Goal: Task Accomplishment & Management: Manage account settings

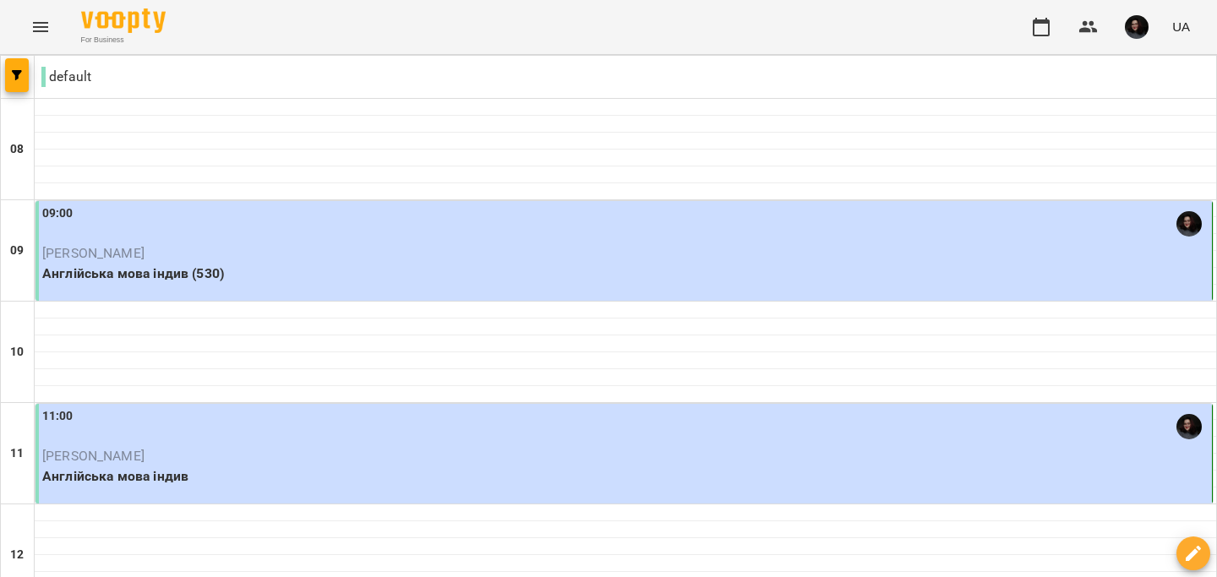
scroll to position [950, 0]
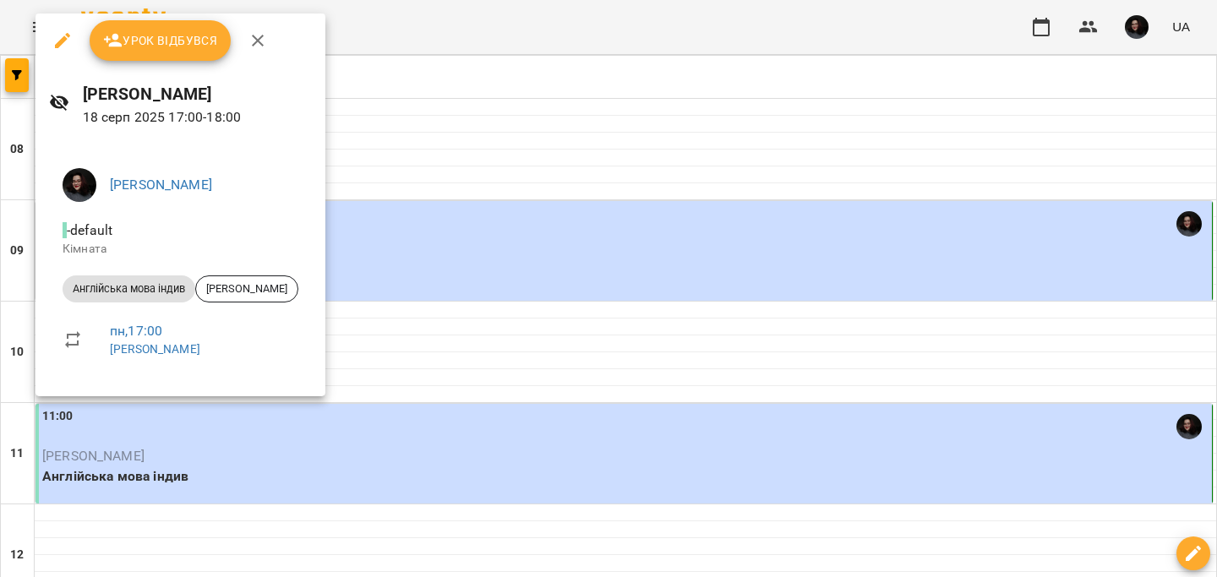
click at [151, 48] on span "Урок відбувся" at bounding box center [160, 40] width 115 height 20
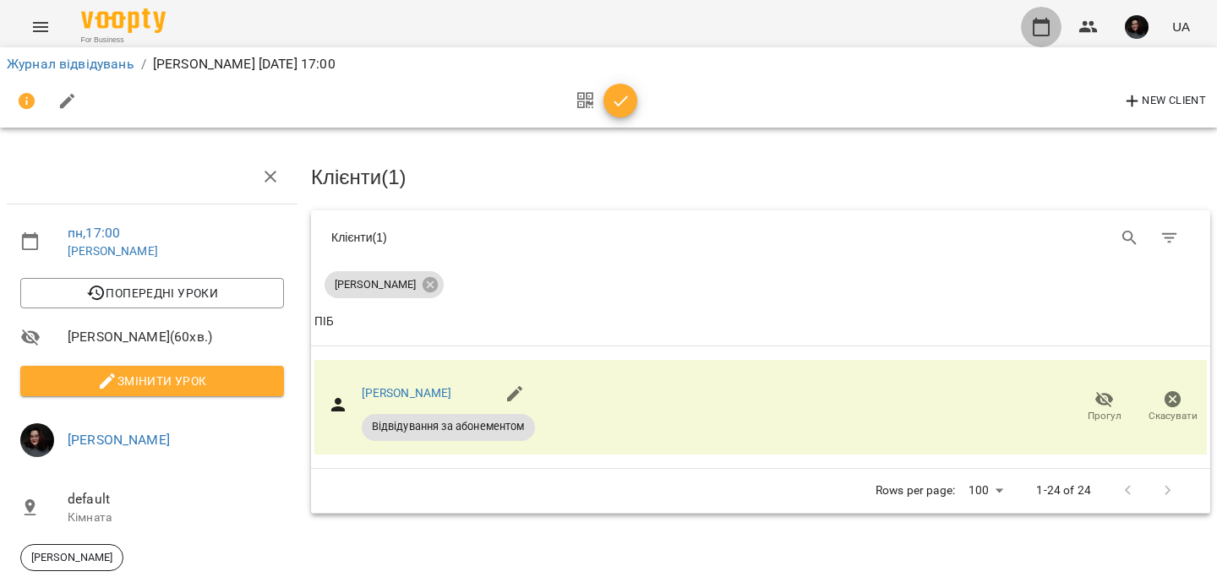
click at [1036, 30] on icon "button" at bounding box center [1041, 27] width 20 height 20
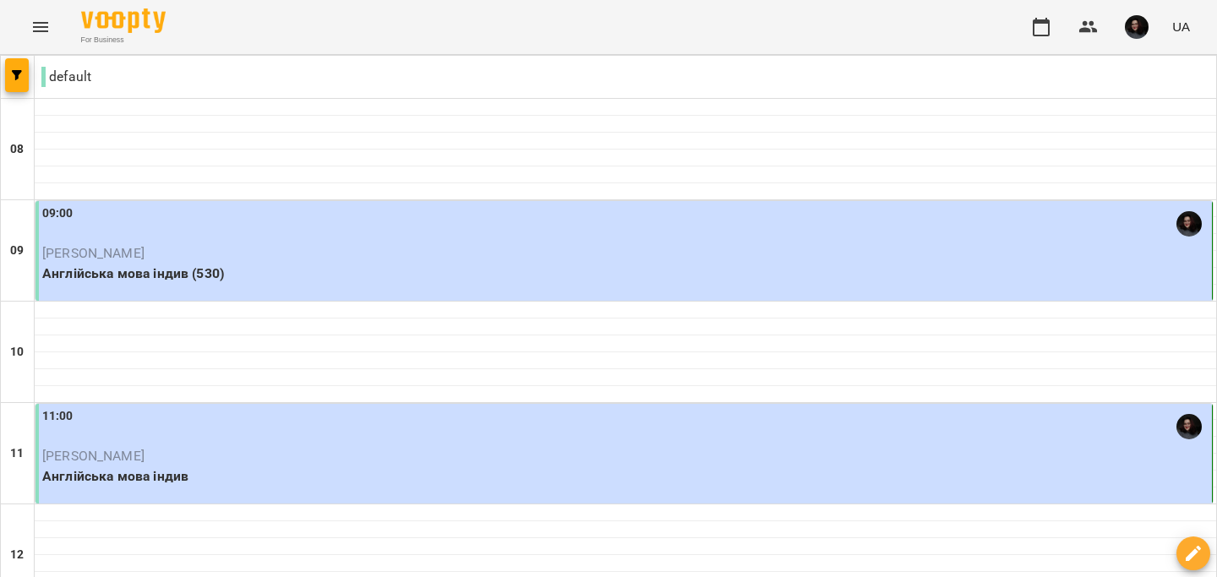
scroll to position [1019, 0]
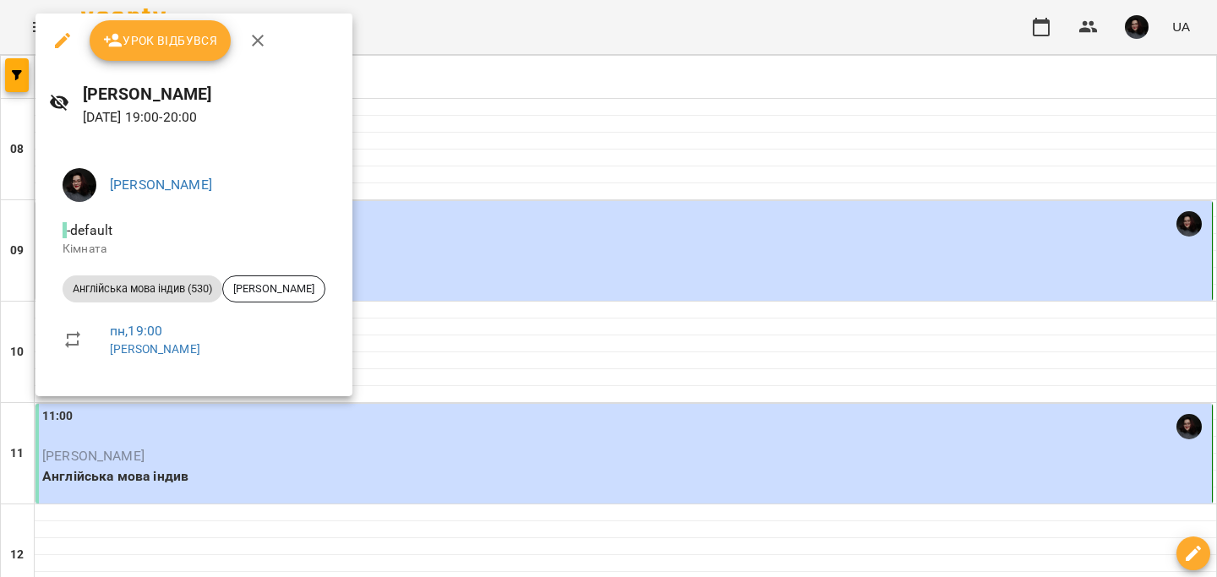
click at [177, 70] on div "[PERSON_NAME] [DATE] 19:00 - 20:00" at bounding box center [194, 105] width 317 height 74
click at [170, 60] on button "Урок відбувся" at bounding box center [161, 40] width 142 height 41
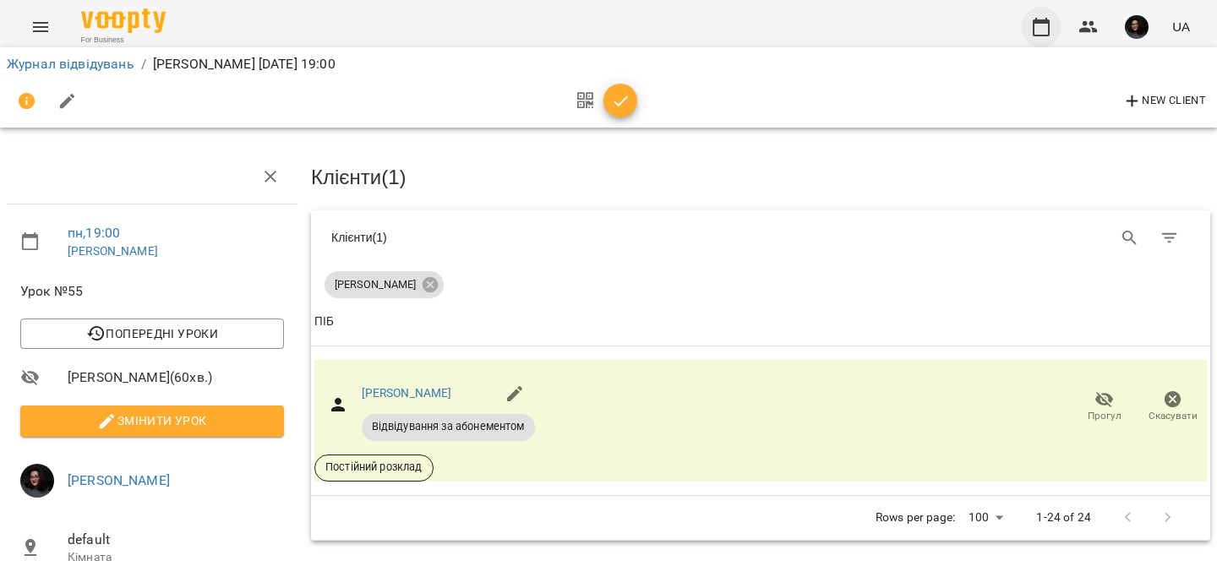
drag, startPoint x: 1025, startPoint y: 13, endPoint x: 1036, endPoint y: 25, distance: 16.8
click at [1036, 25] on div "UA" at bounding box center [1109, 27] width 176 height 44
click at [1036, 25] on icon "button" at bounding box center [1041, 27] width 20 height 20
